Goal: Navigation & Orientation: Understand site structure

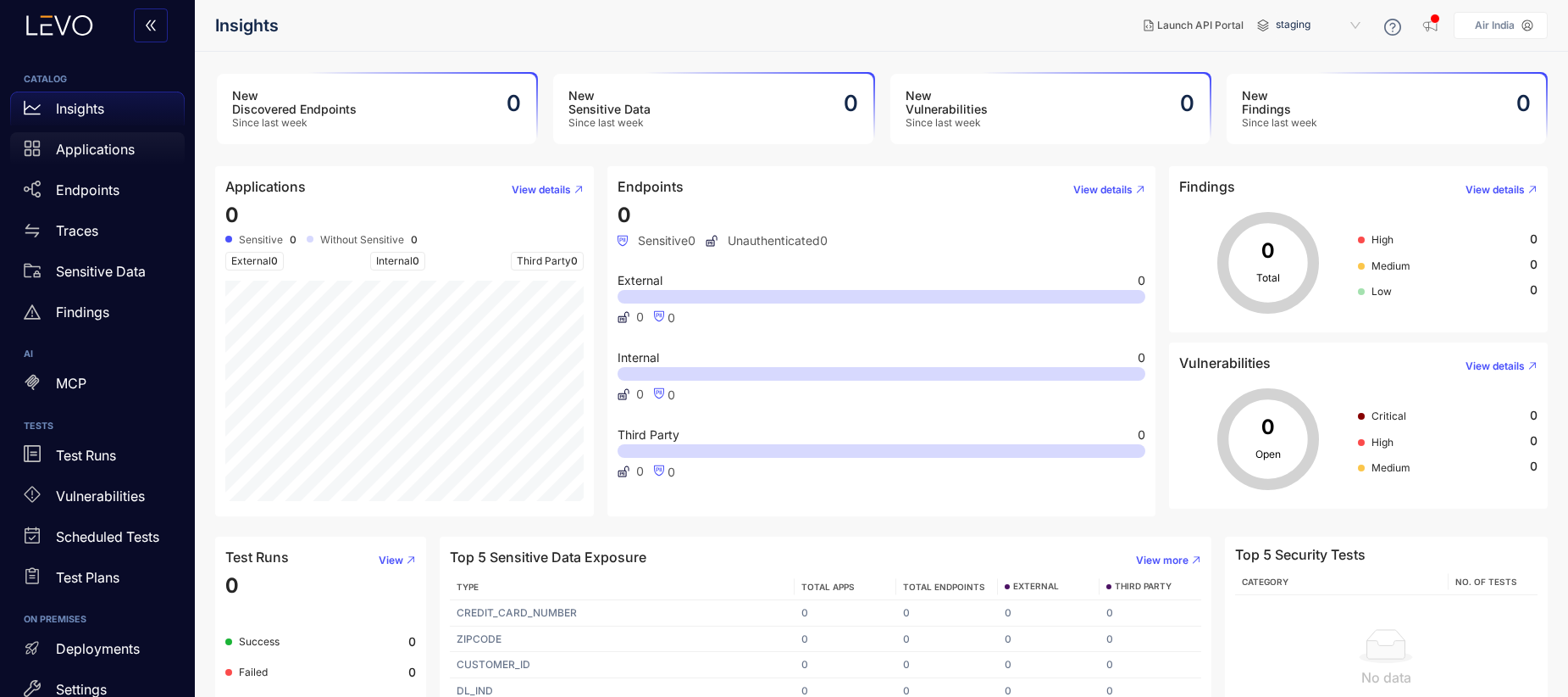
click at [87, 146] on p "Applications" at bounding box center [95, 150] width 79 height 16
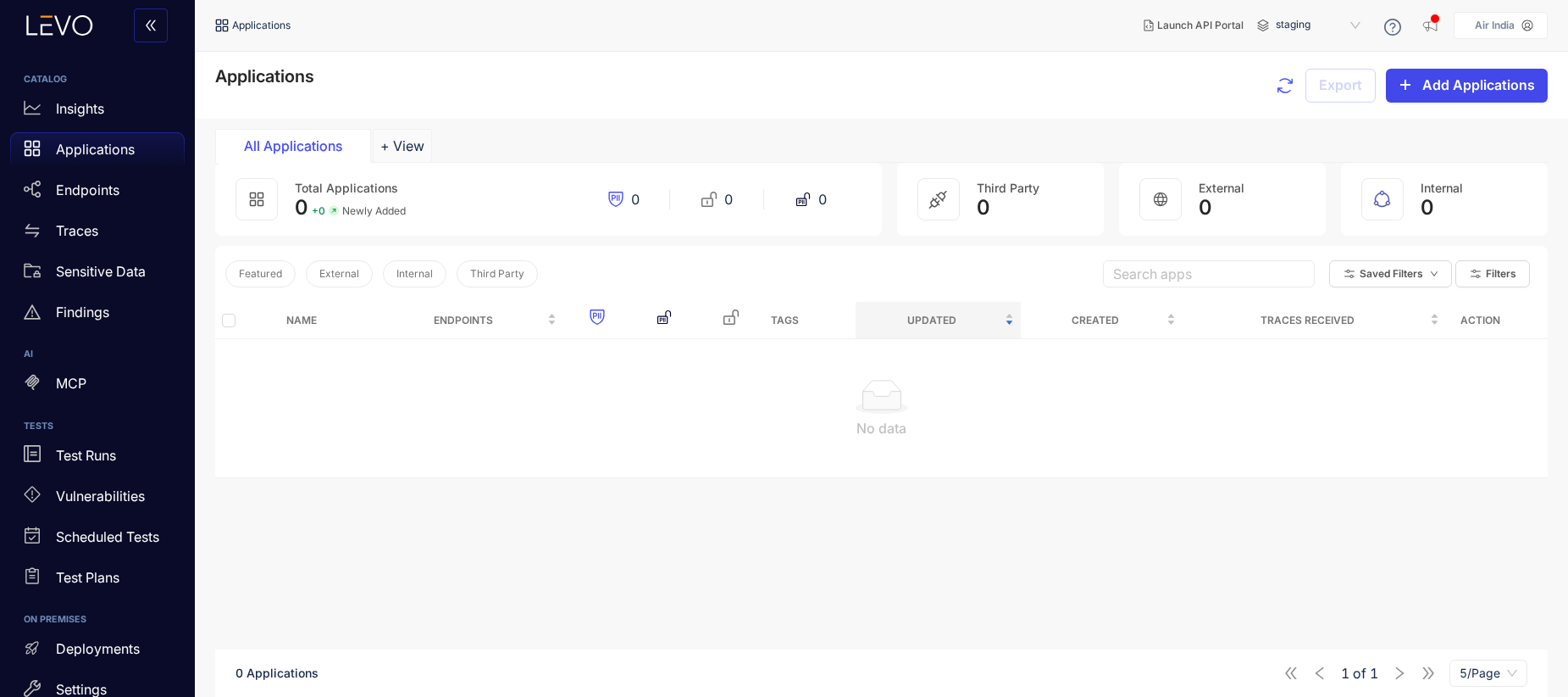
click at [1421, 81] on button "Add Applications" at bounding box center [1466, 85] width 162 height 34
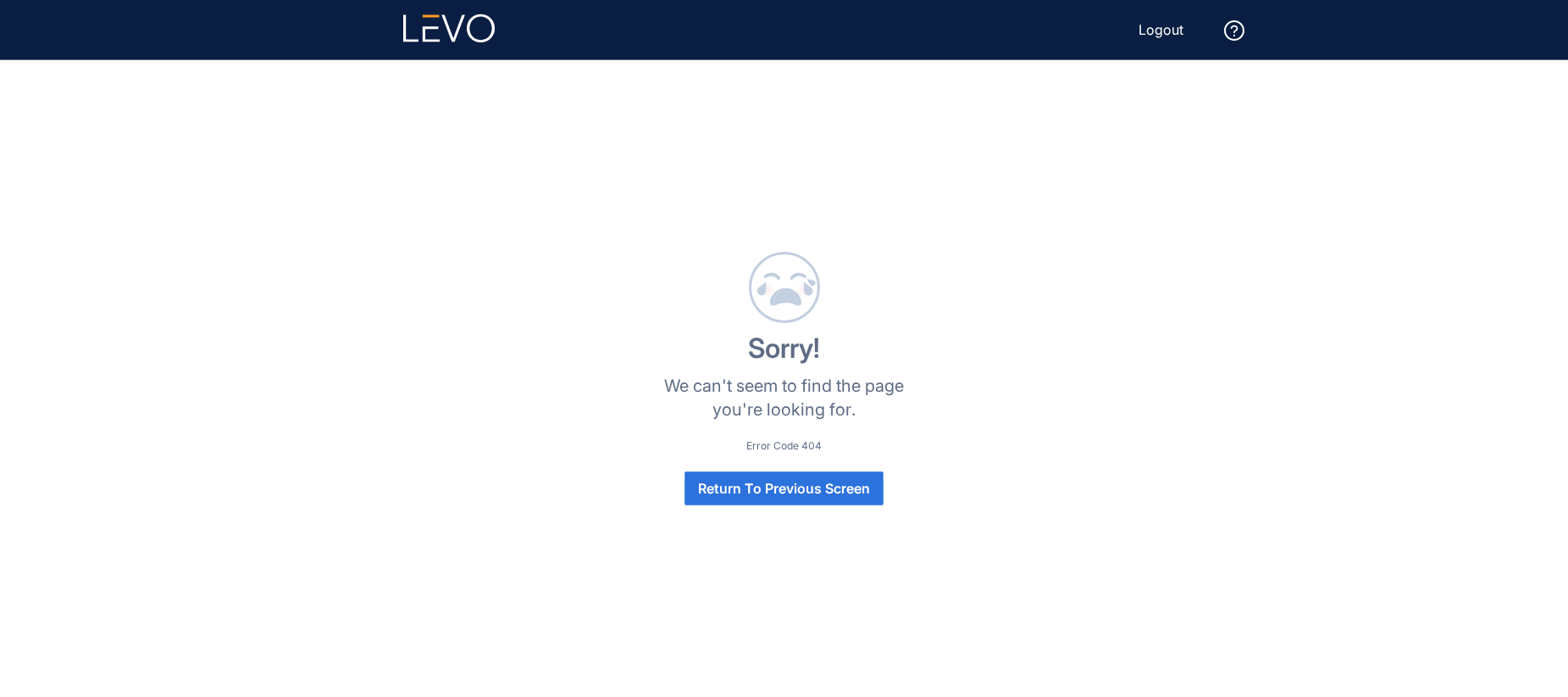
click at [807, 483] on span "Return To Previous Screen" at bounding box center [784, 489] width 172 height 16
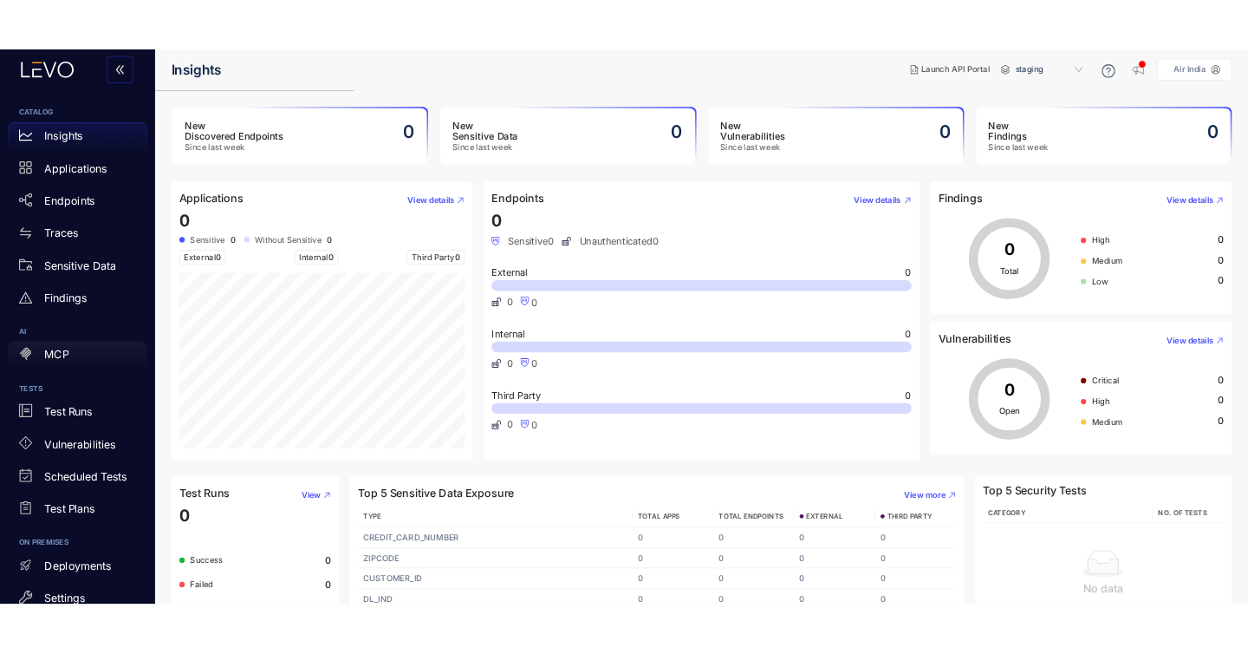
scroll to position [14, 0]
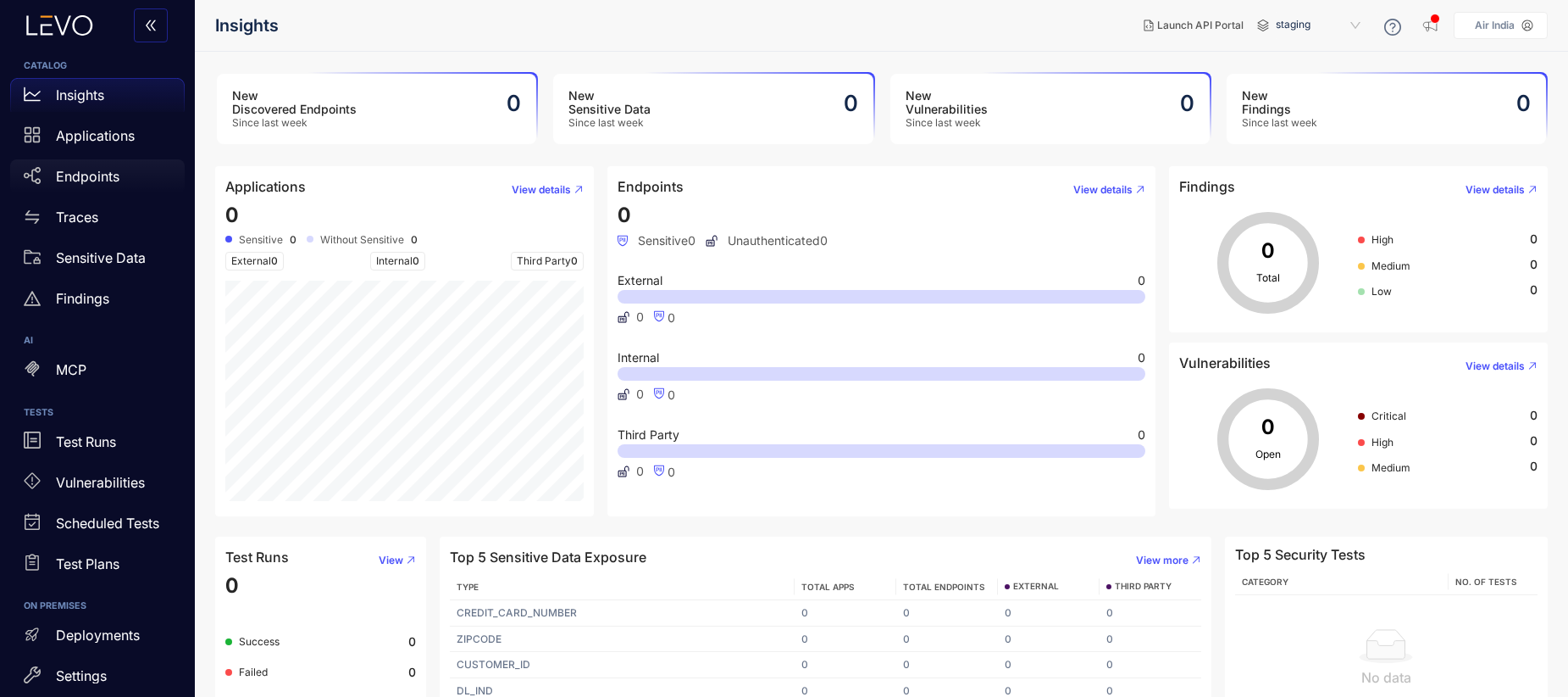
click at [112, 173] on p "Endpoints" at bounding box center [87, 177] width 64 height 16
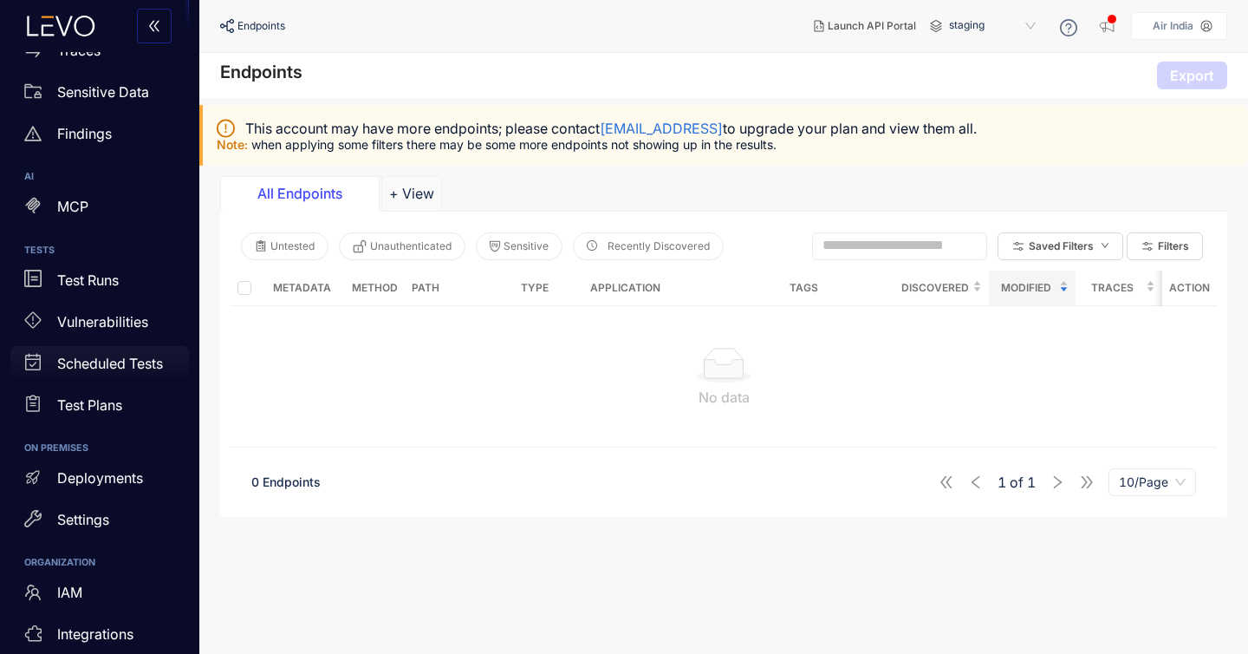
scroll to position [190, 0]
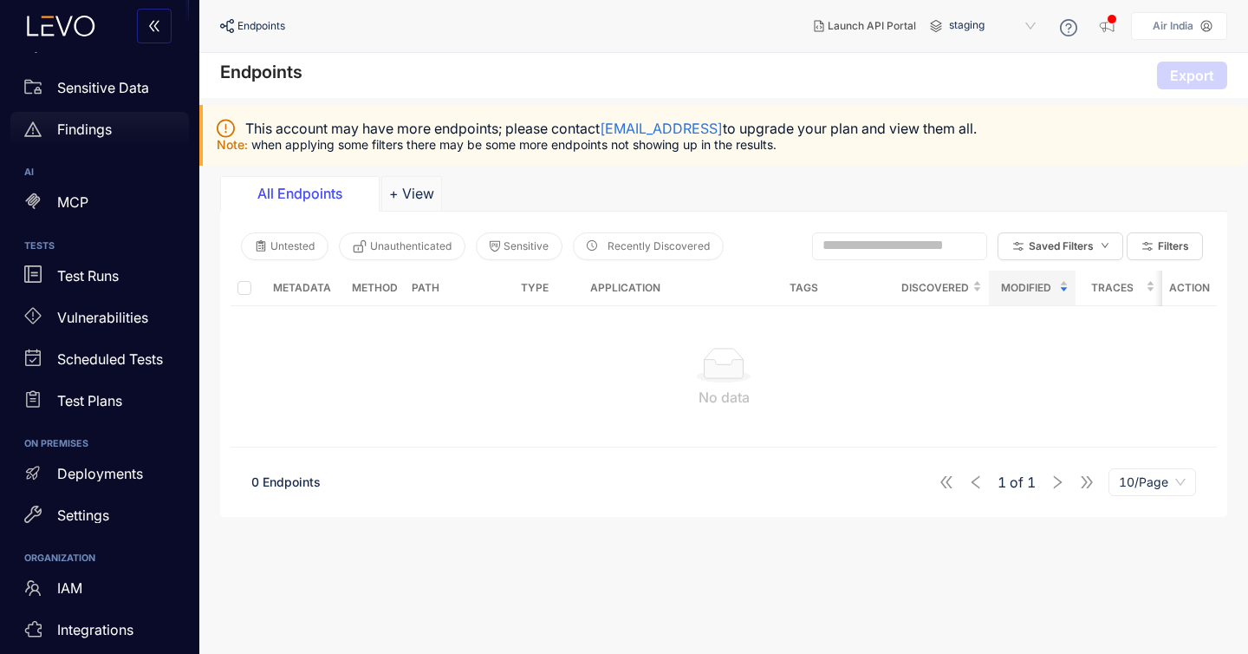
click at [83, 129] on p "Findings" at bounding box center [84, 129] width 55 height 16
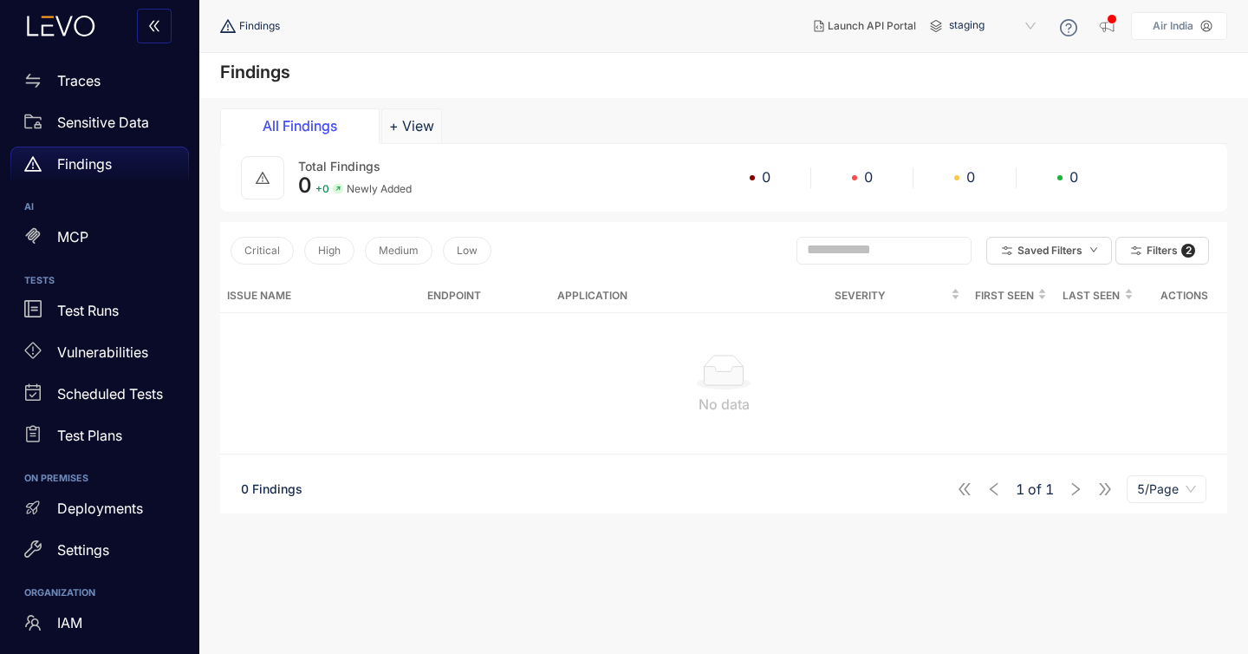
scroll to position [1, 0]
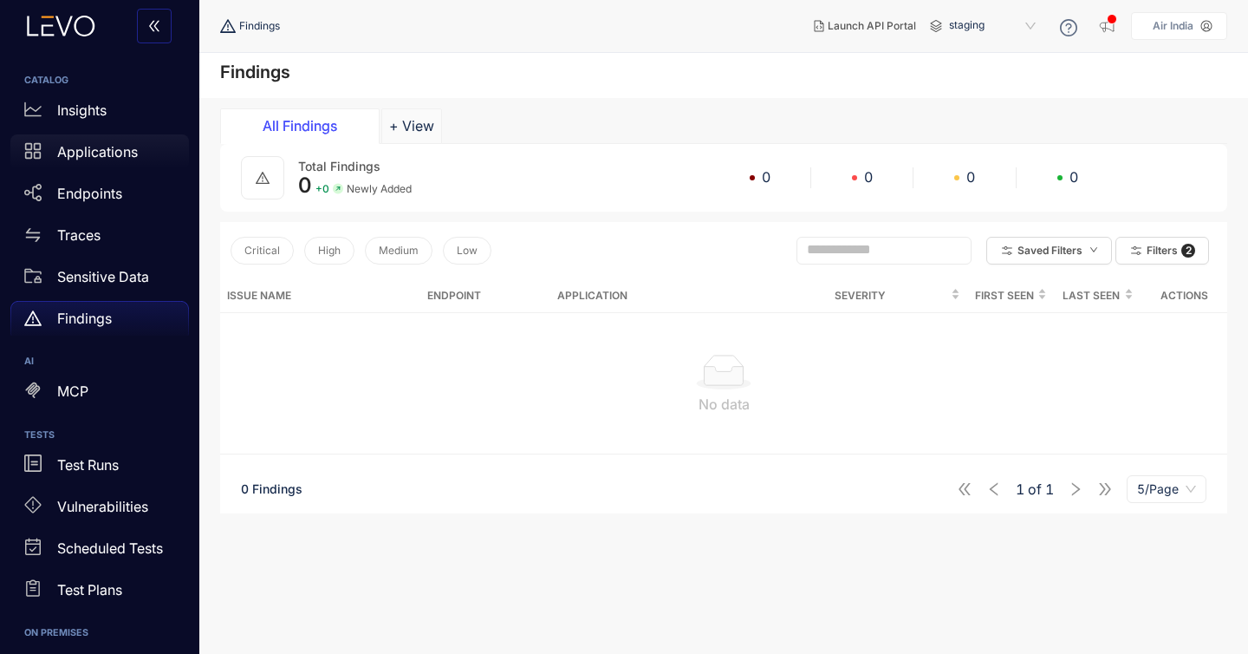
click at [104, 148] on p "Applications" at bounding box center [97, 152] width 81 height 16
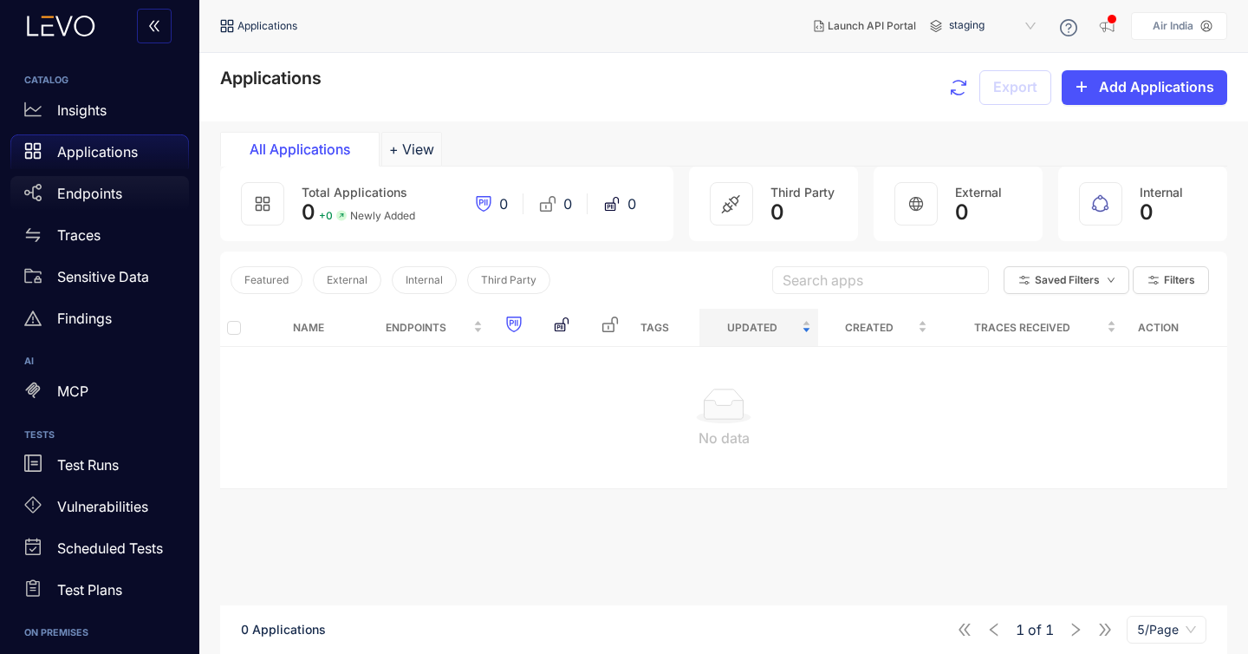
click at [118, 196] on p "Endpoints" at bounding box center [89, 194] width 65 height 16
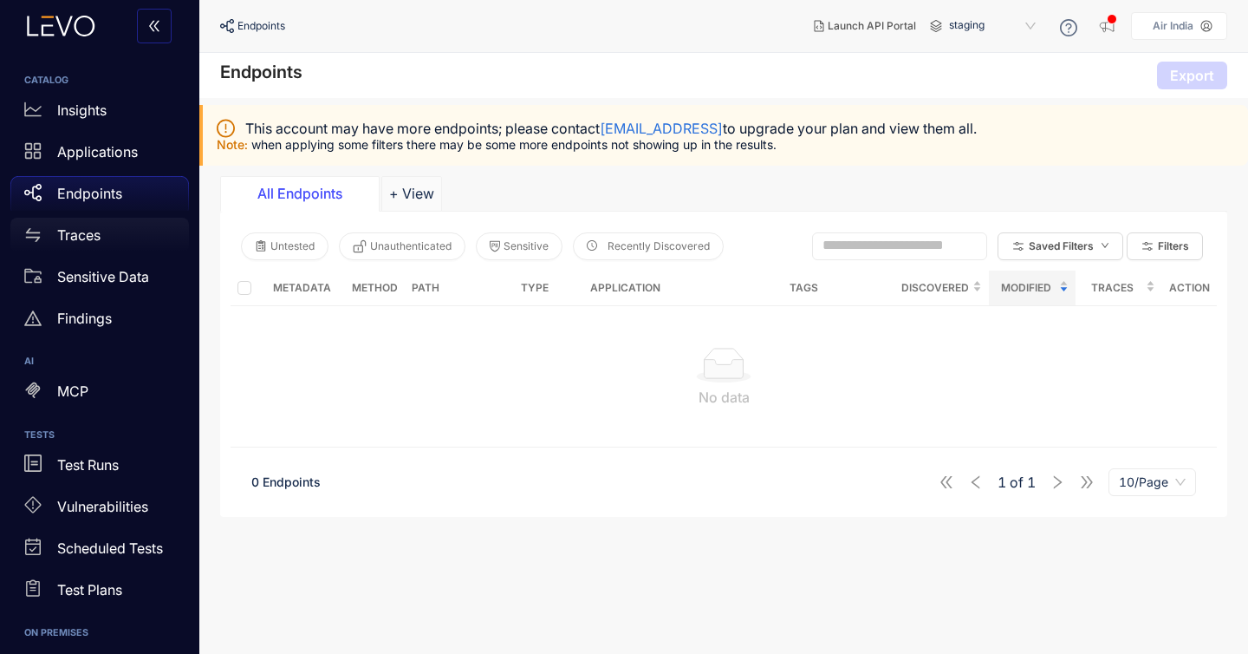
click at [96, 229] on p "Traces" at bounding box center [78, 235] width 43 height 16
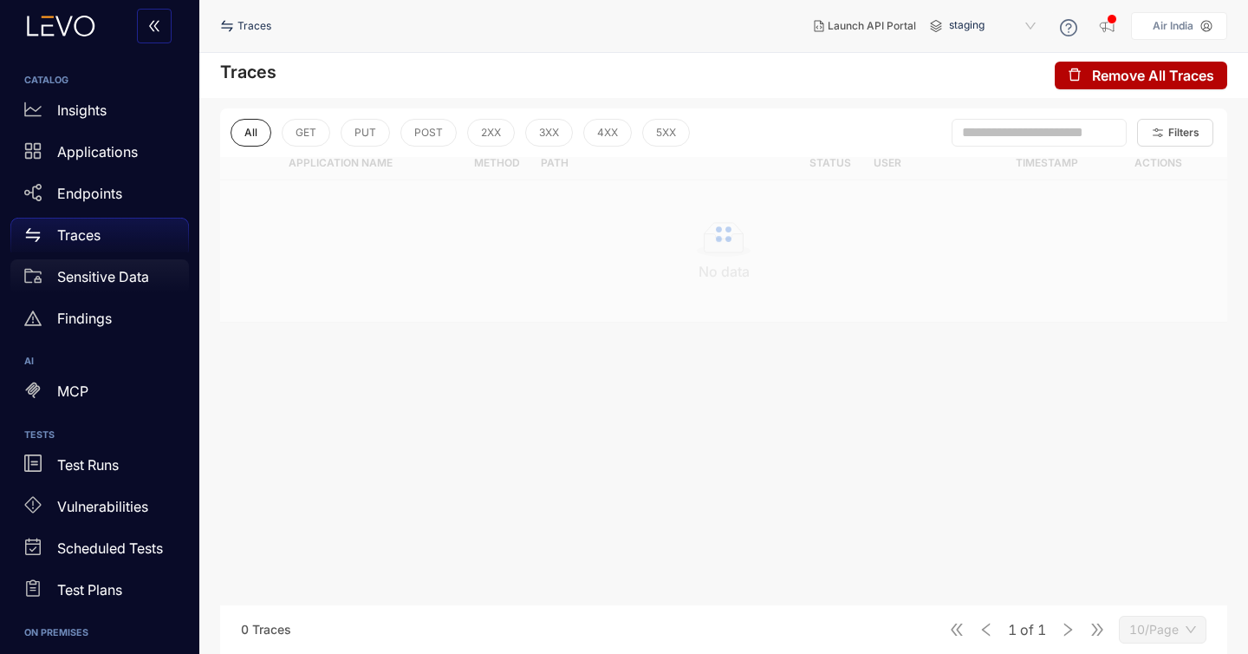
click at [100, 271] on p "Sensitive Data" at bounding box center [103, 277] width 92 height 16
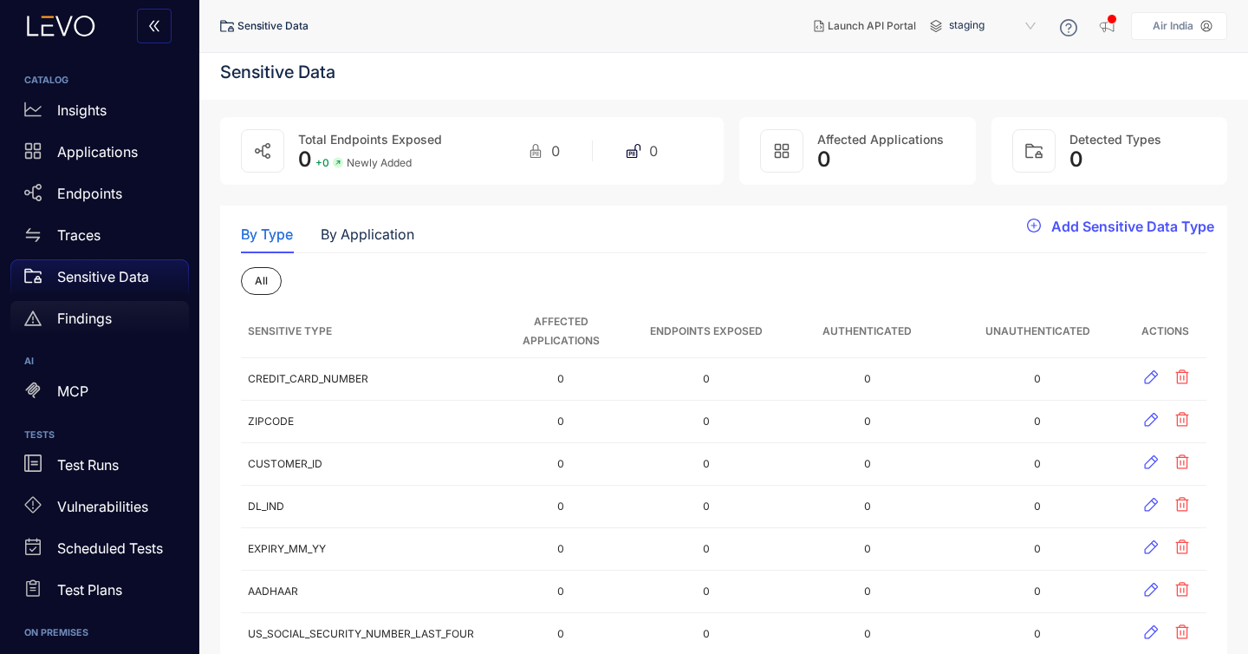
click at [86, 319] on p "Findings" at bounding box center [84, 318] width 55 height 16
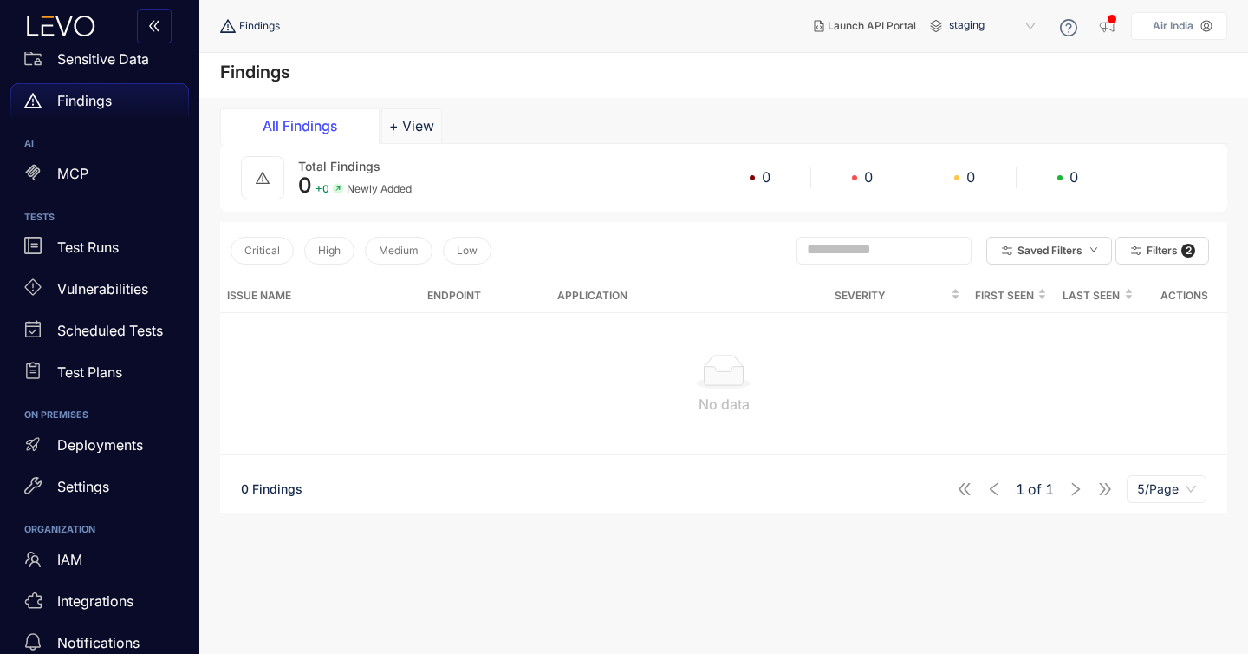
scroll to position [242, 0]
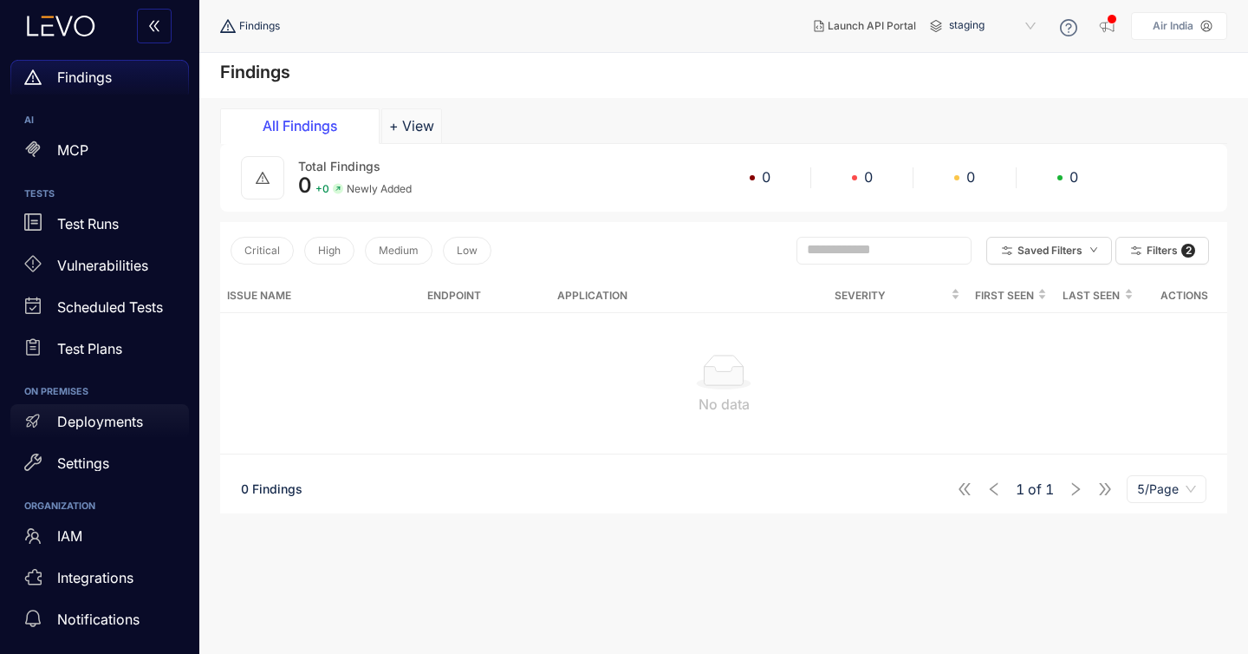
click at [108, 424] on p "Deployments" at bounding box center [100, 422] width 86 height 16
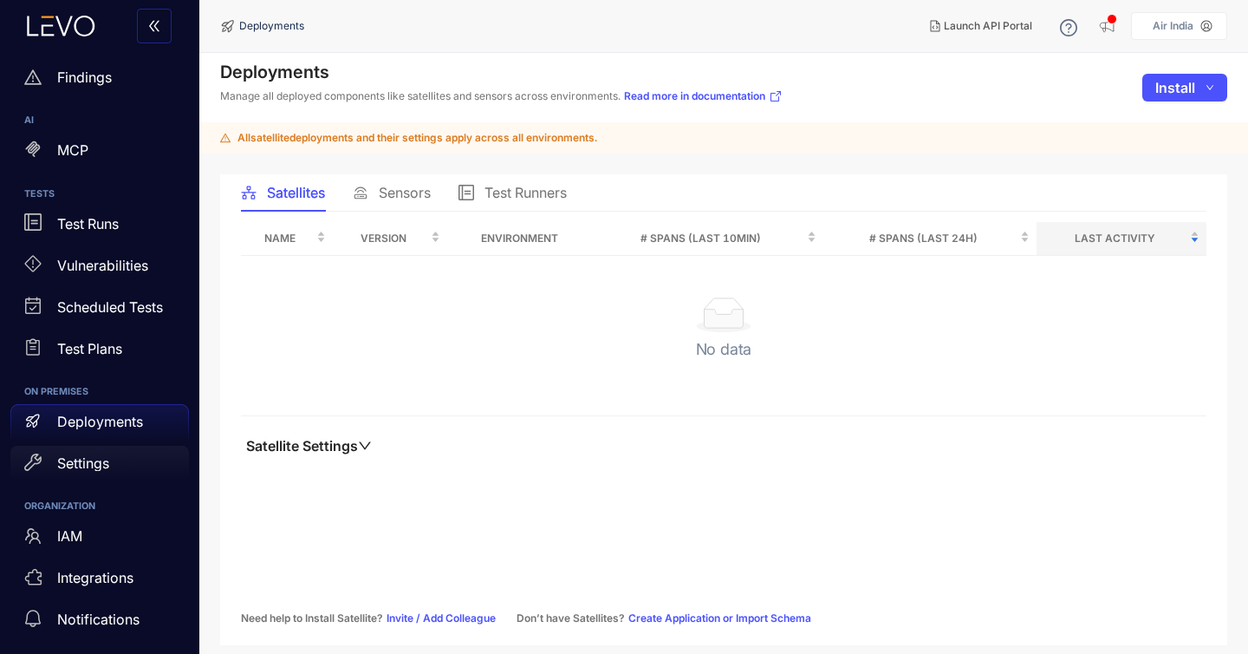
click at [108, 446] on div "Settings" at bounding box center [99, 463] width 179 height 35
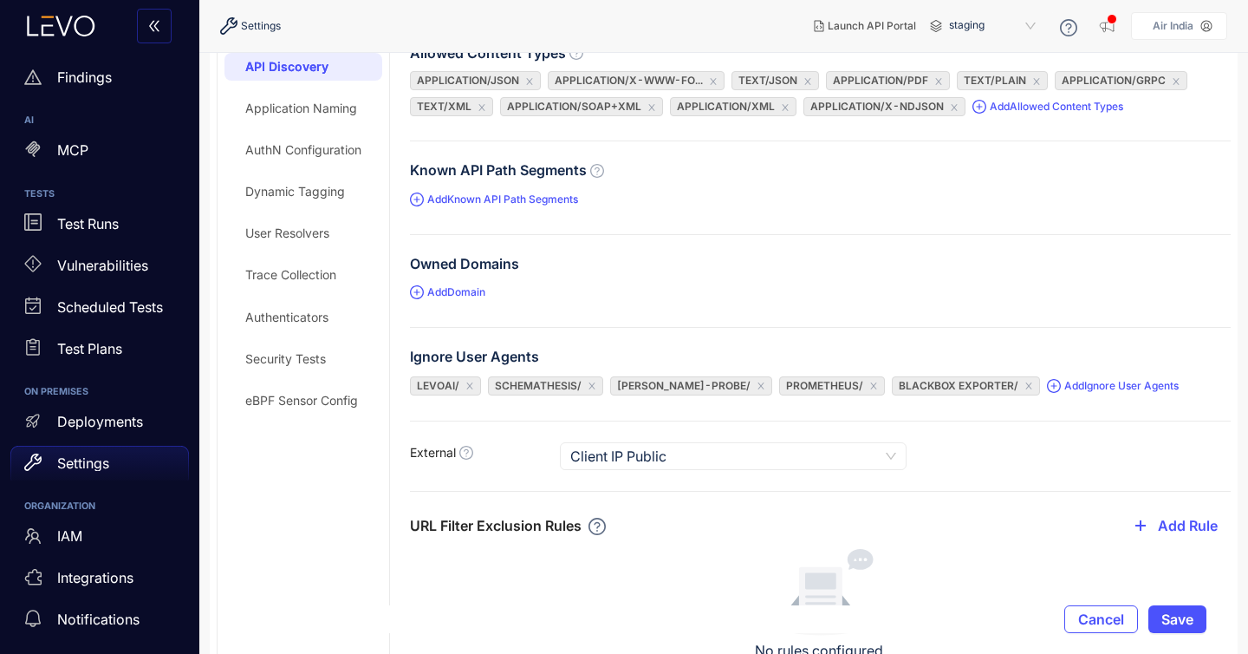
scroll to position [98, 0]
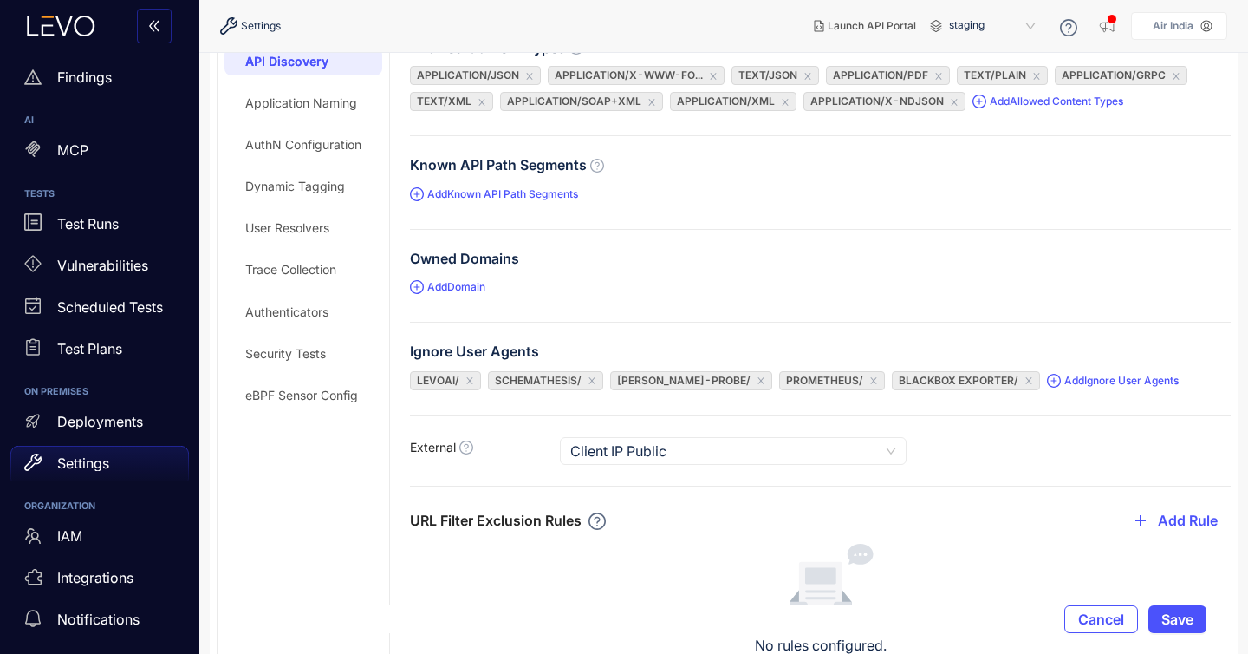
click at [296, 388] on div "eBPF Sensor Config" at bounding box center [301, 395] width 113 height 14
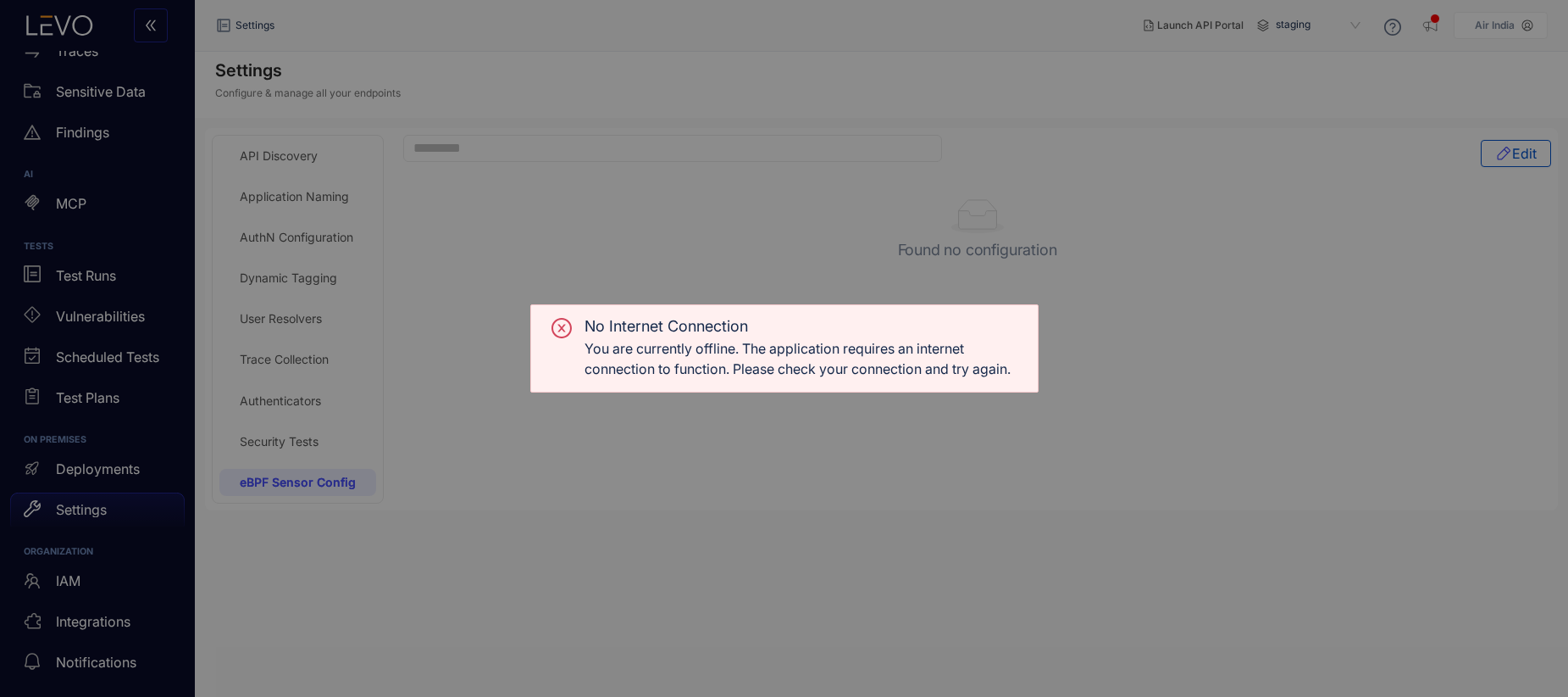
scroll to position [179, 0]
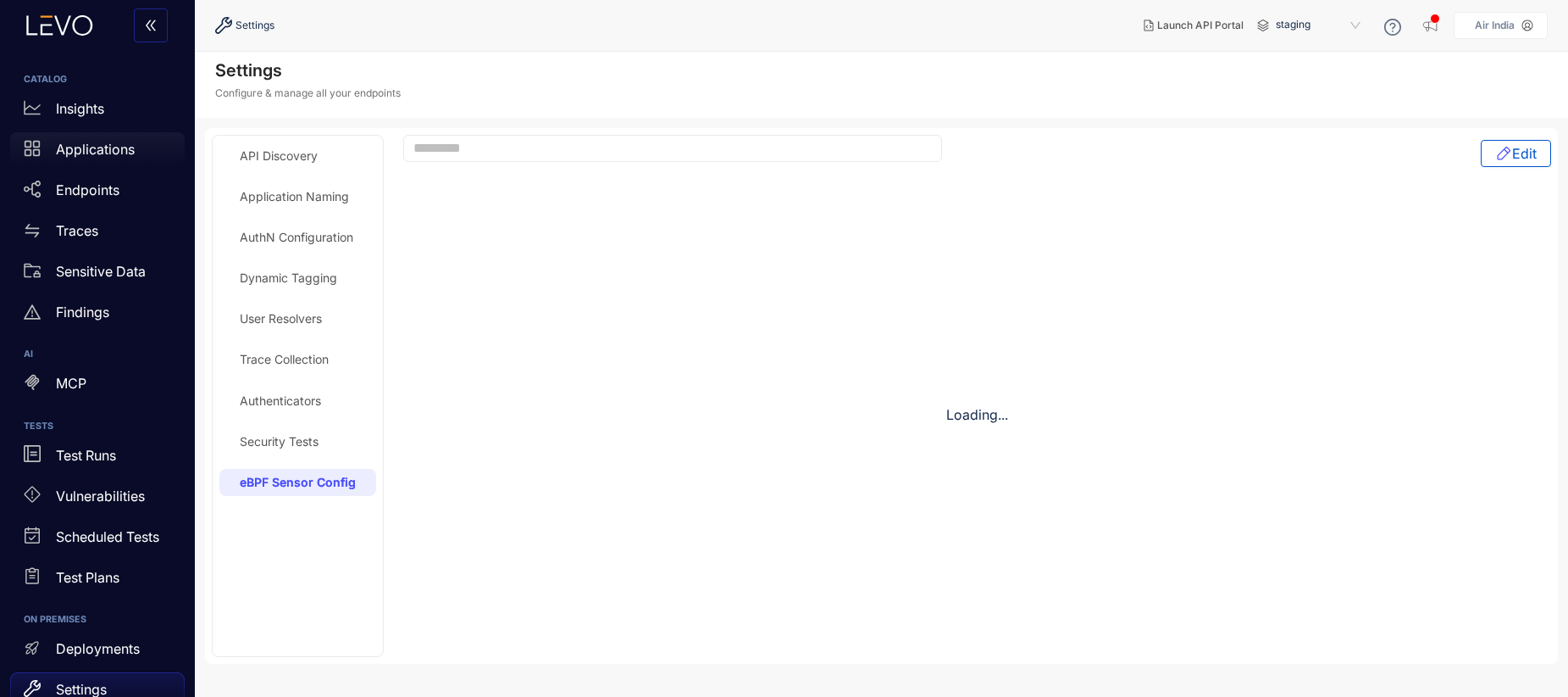
click at [109, 161] on div "Applications" at bounding box center [97, 149] width 175 height 34
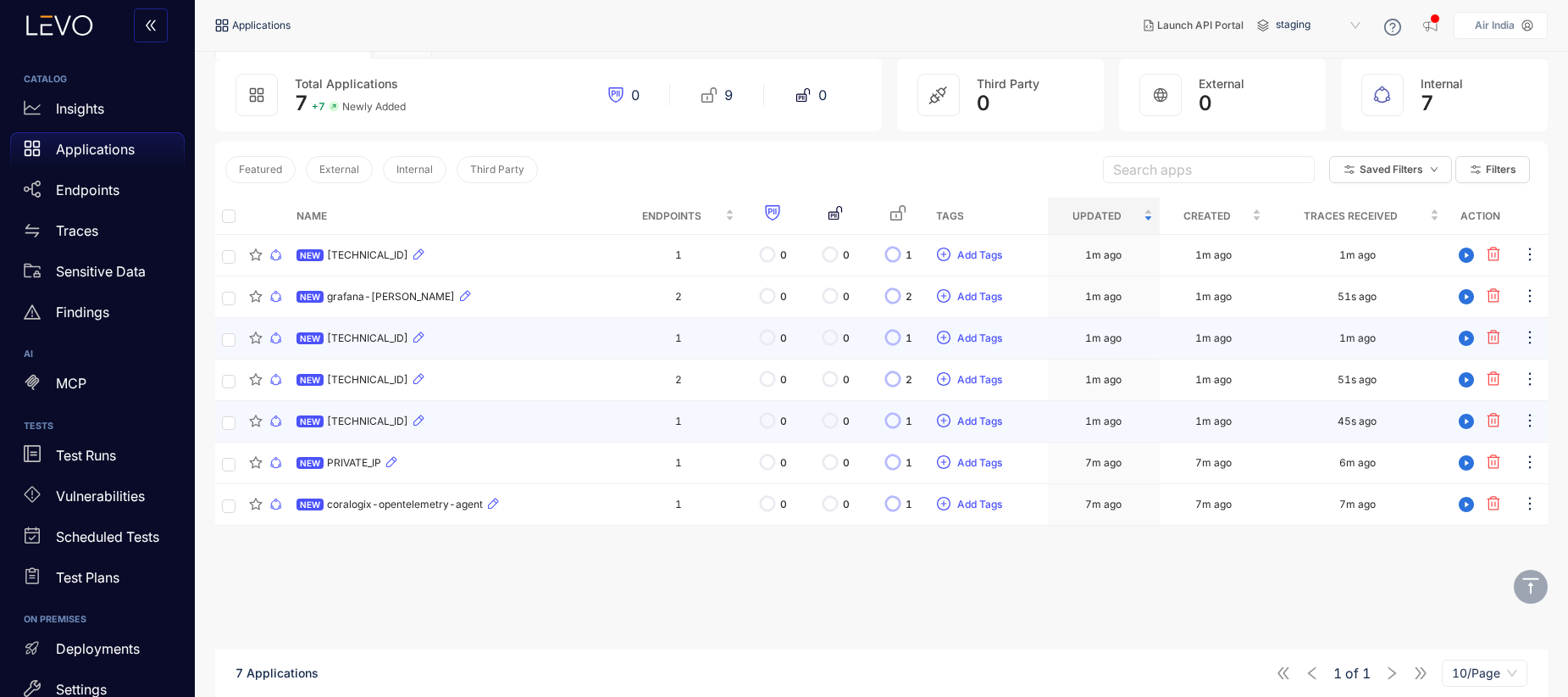
scroll to position [109, 0]
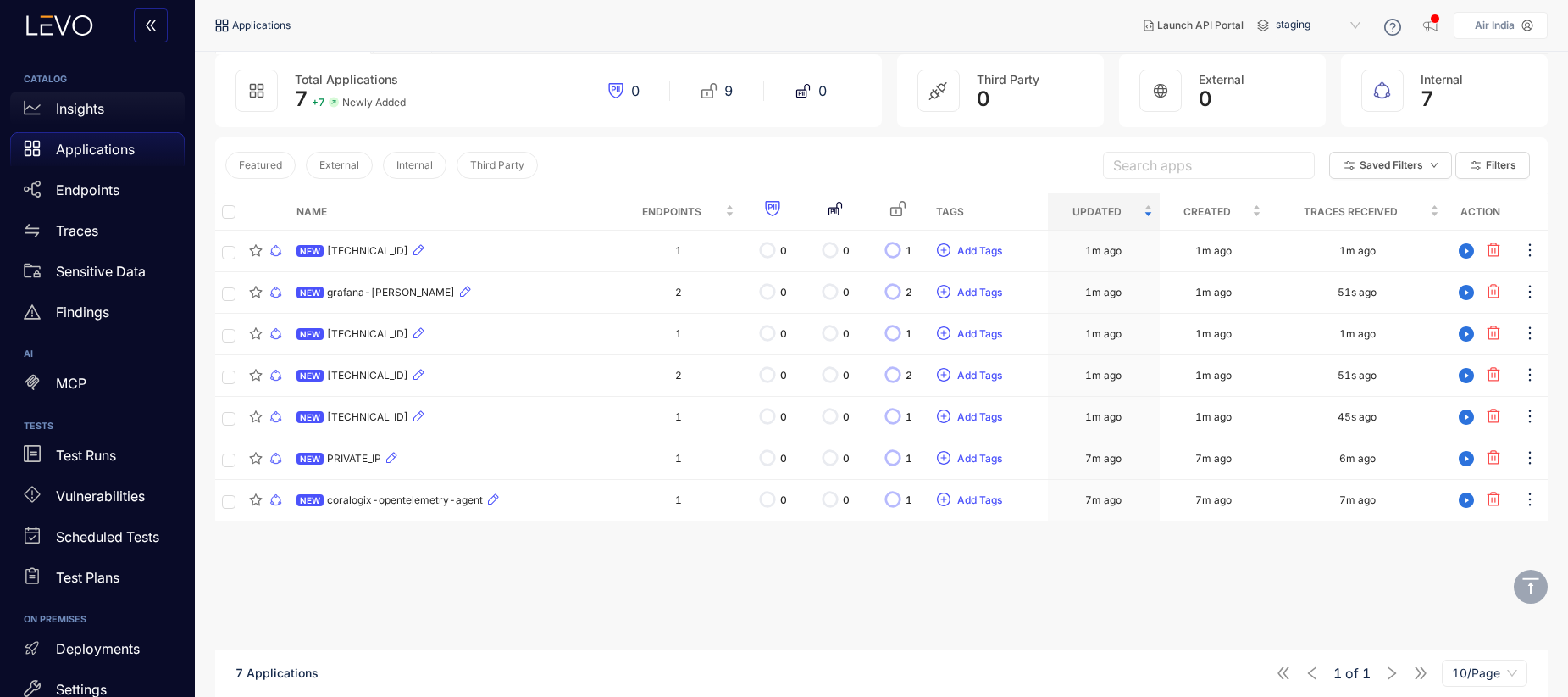
click at [92, 115] on p "Insights" at bounding box center [79, 109] width 48 height 16
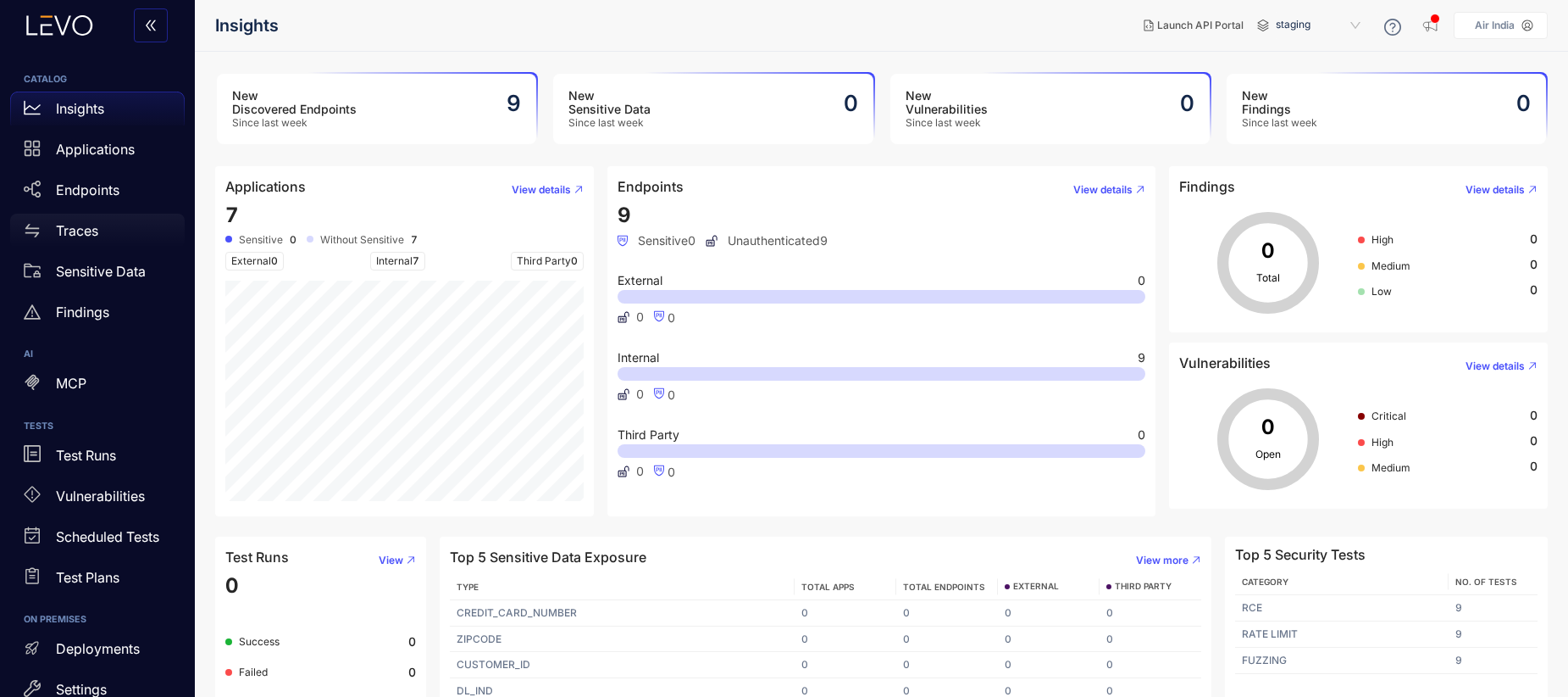
click at [81, 236] on p "Traces" at bounding box center [76, 231] width 42 height 16
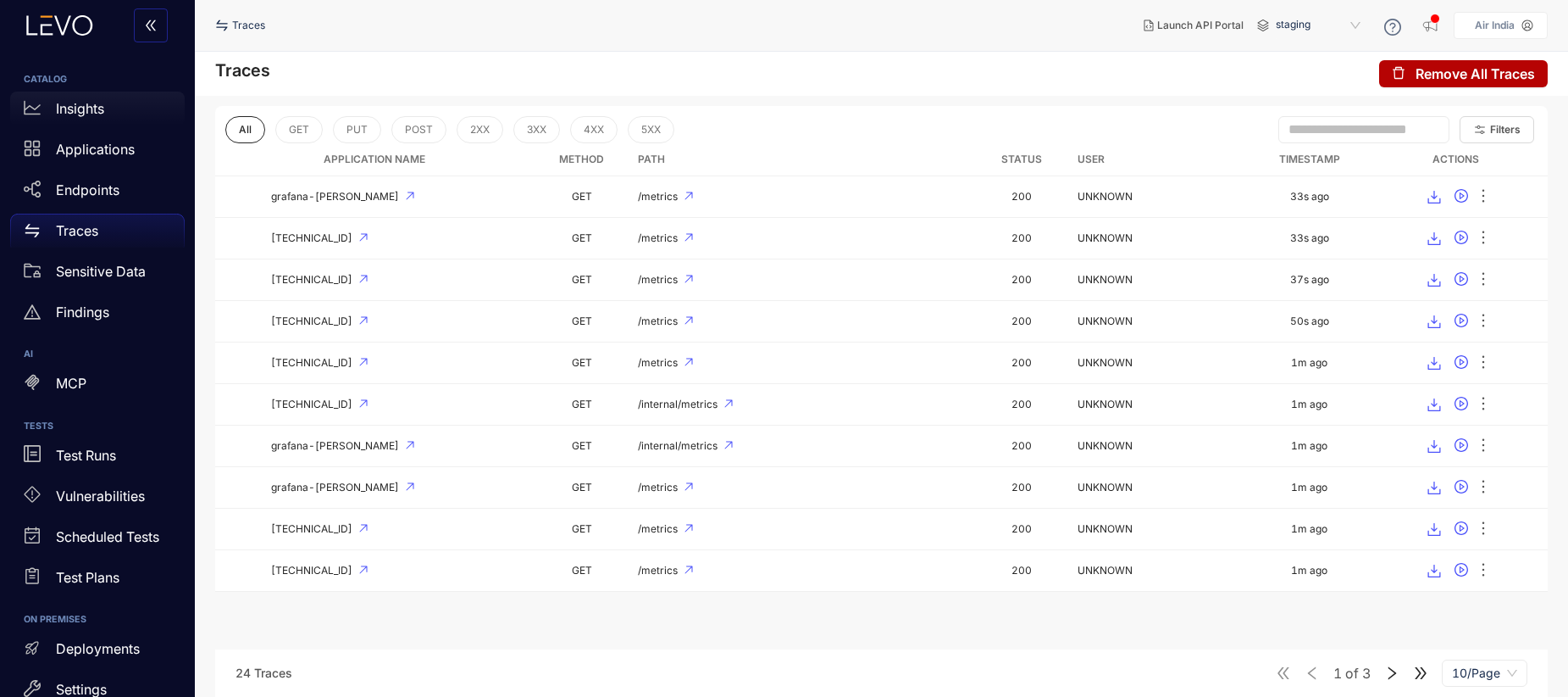
click at [73, 112] on p "Insights" at bounding box center [79, 109] width 48 height 16
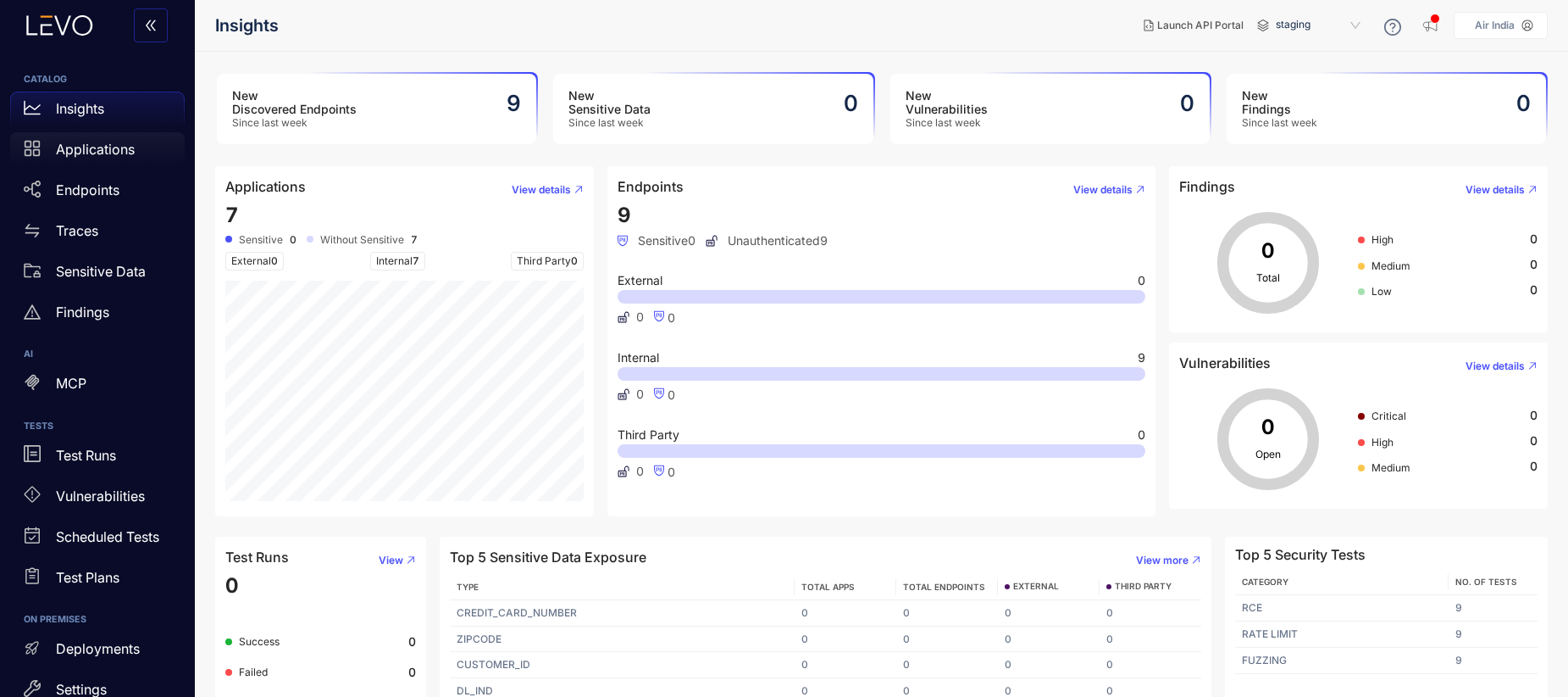
click at [99, 158] on div "Applications" at bounding box center [97, 149] width 175 height 34
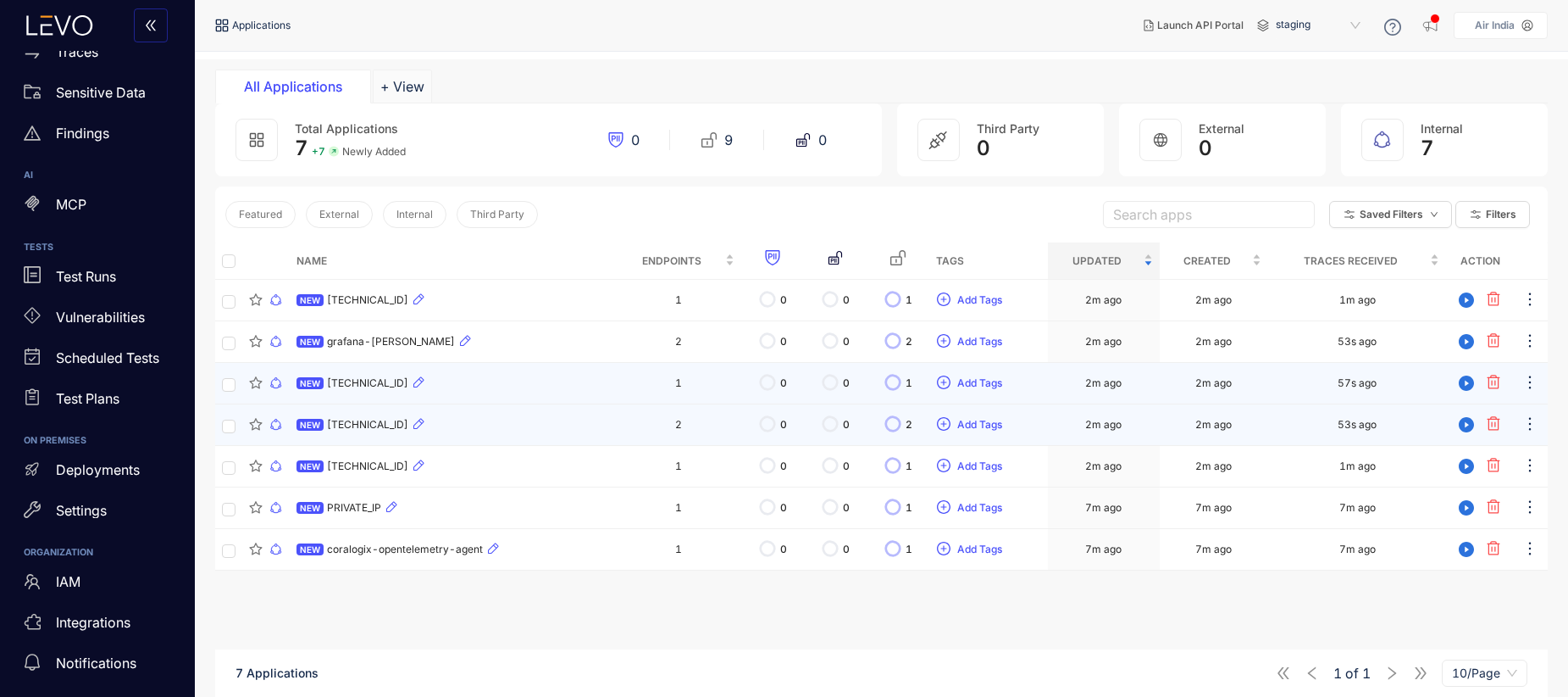
scroll to position [121, 0]
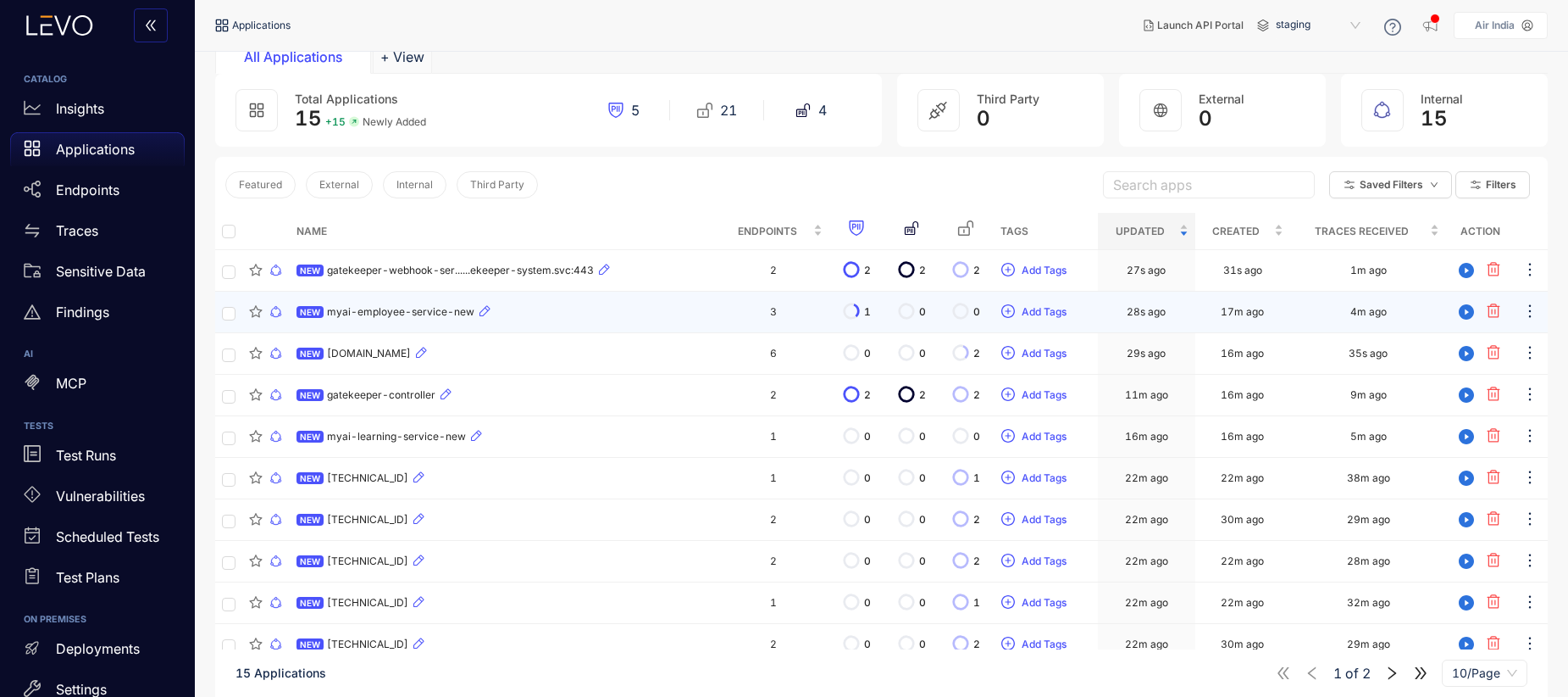
scroll to position [125, 0]
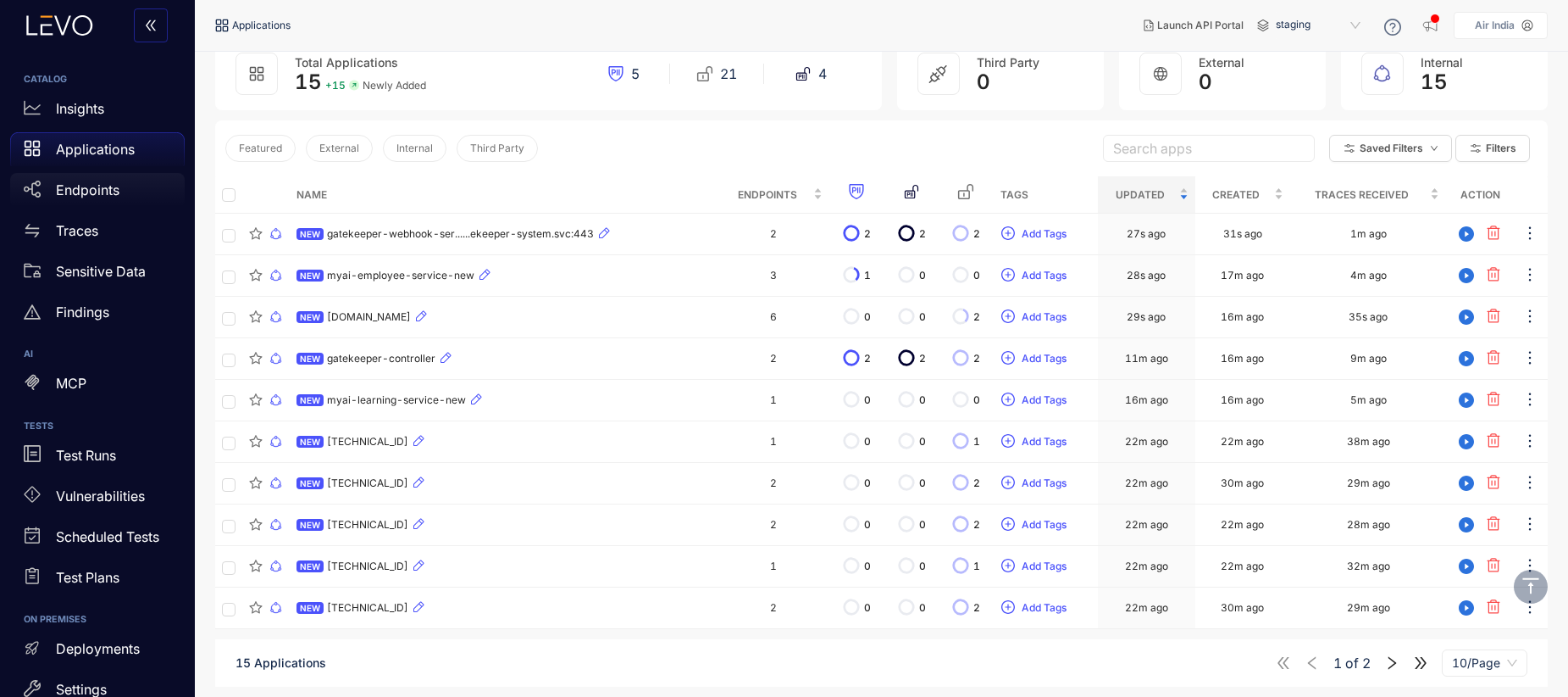
click at [102, 187] on p "Endpoints" at bounding box center [87, 190] width 64 height 16
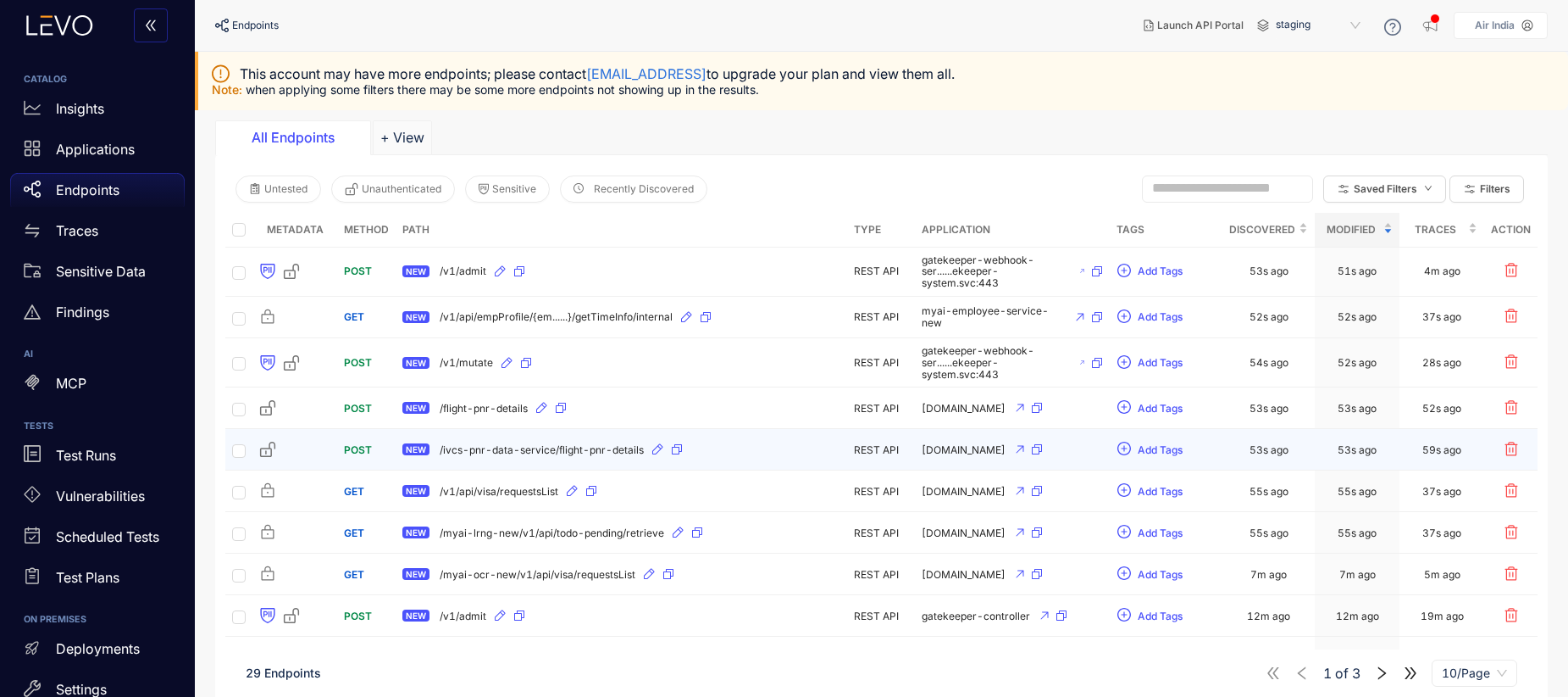
scroll to position [95, 0]
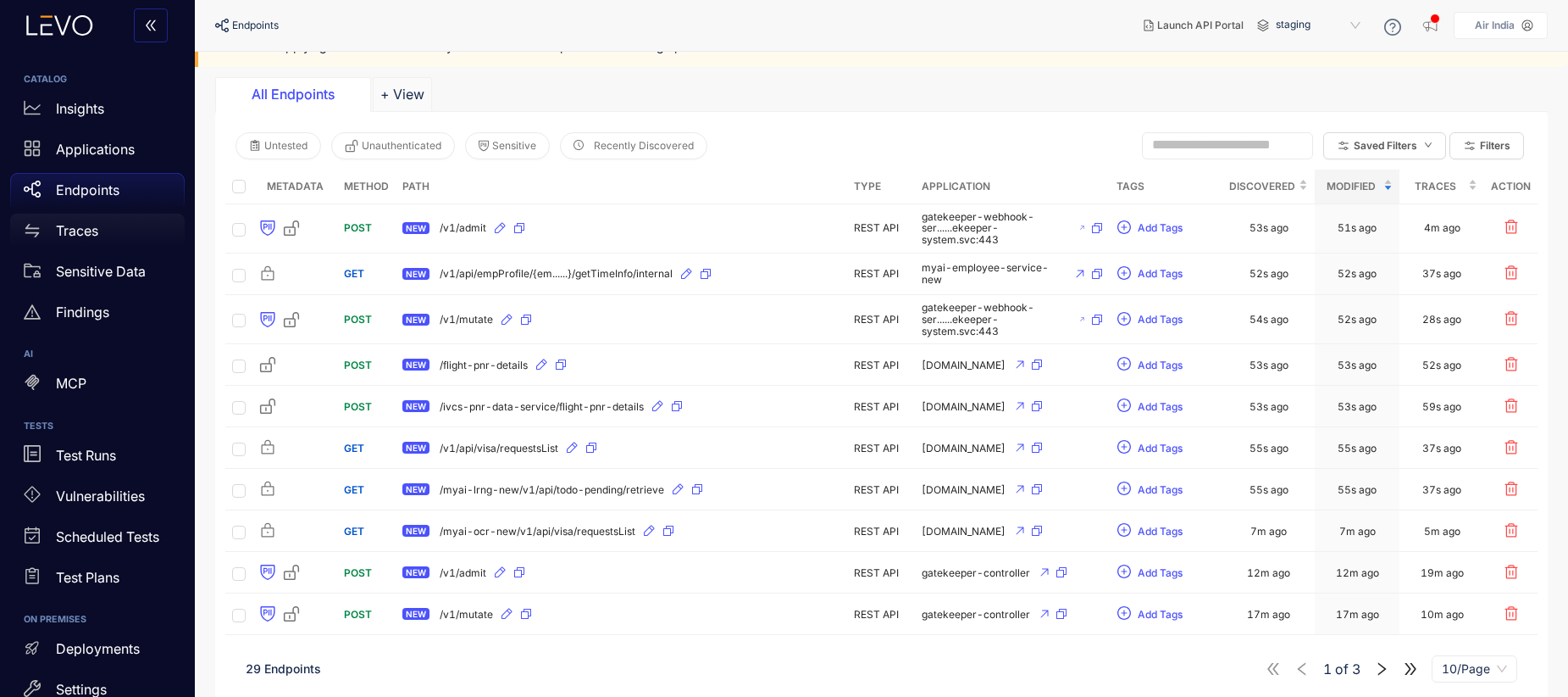
click at [77, 228] on p "Traces" at bounding box center [76, 231] width 42 height 16
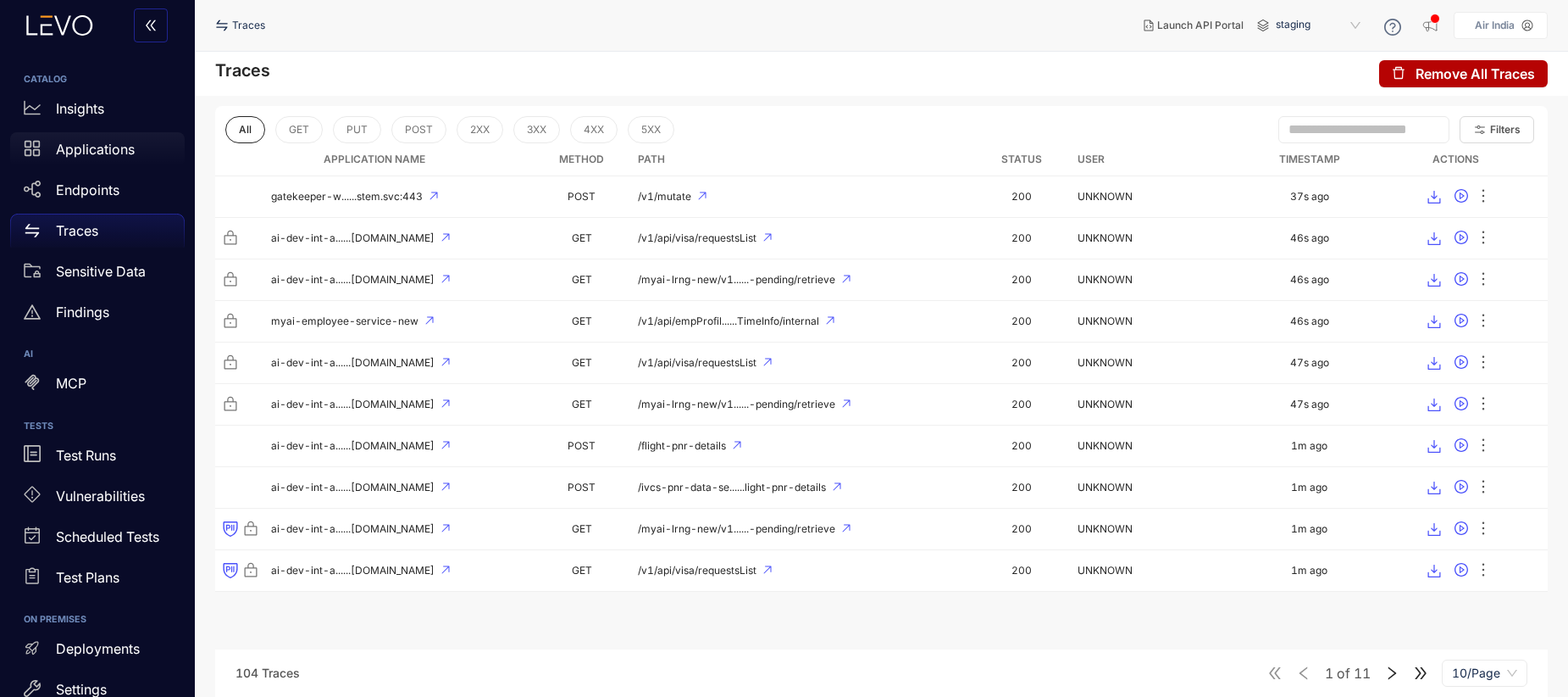
click at [52, 150] on div "Applications" at bounding box center [97, 149] width 175 height 34
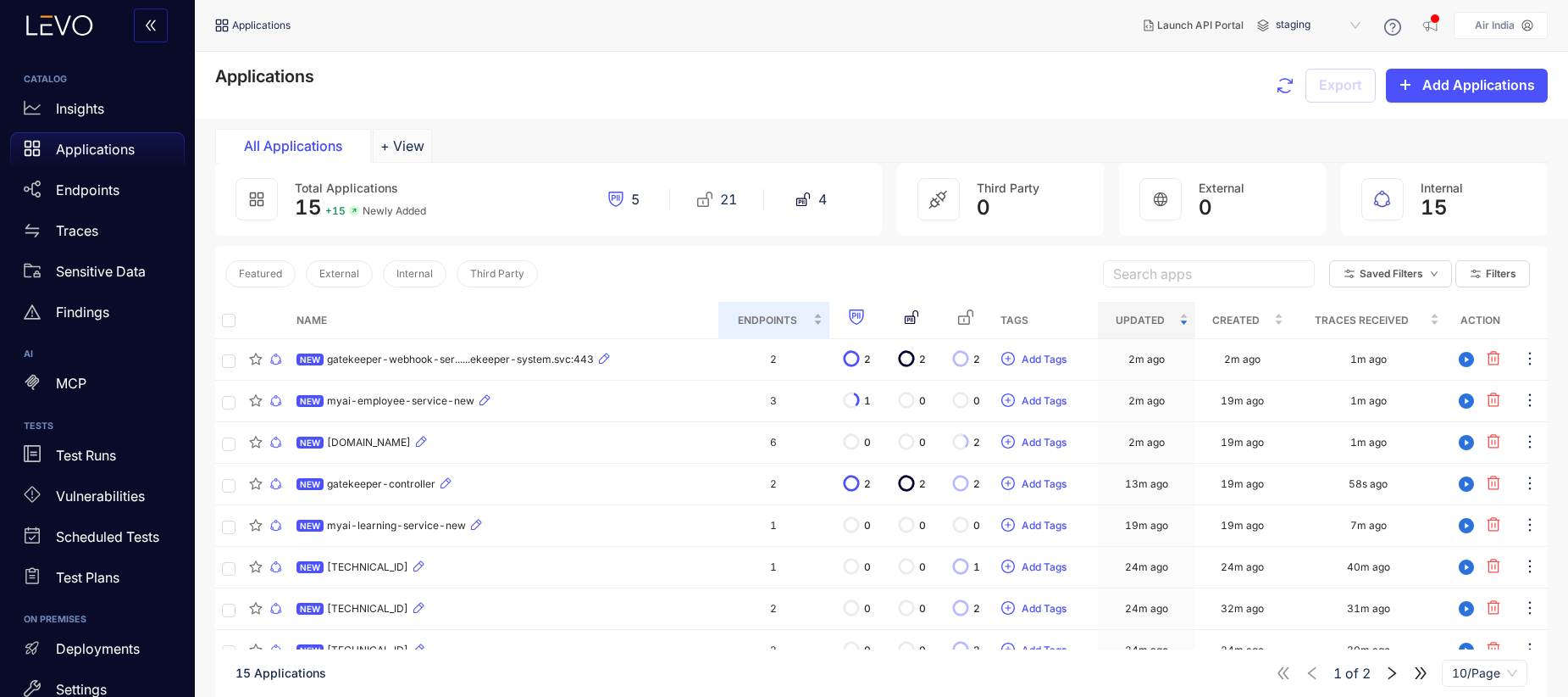
scroll to position [125, 0]
